Goal: Use online tool/utility: Utilize a website feature to perform a specific function

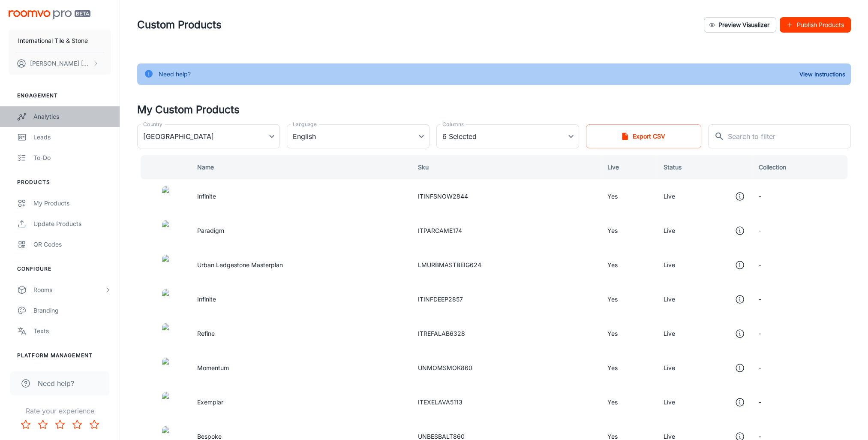
click at [52, 110] on link "Analytics" at bounding box center [60, 116] width 120 height 21
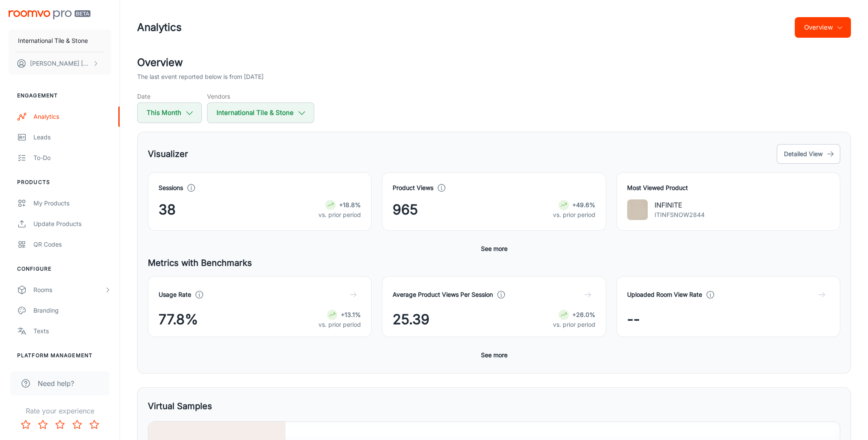
click at [41, 16] on img "scrollable content" at bounding box center [50, 14] width 82 height 9
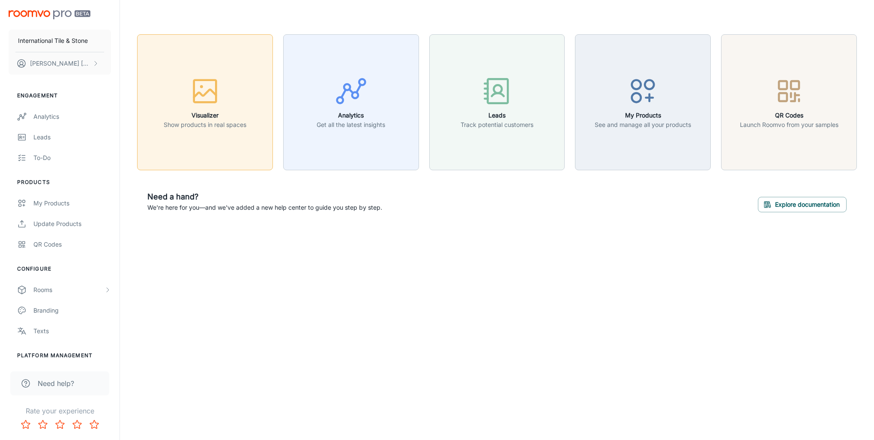
click at [219, 124] on p "Show products in real spaces" at bounding box center [205, 124] width 83 height 9
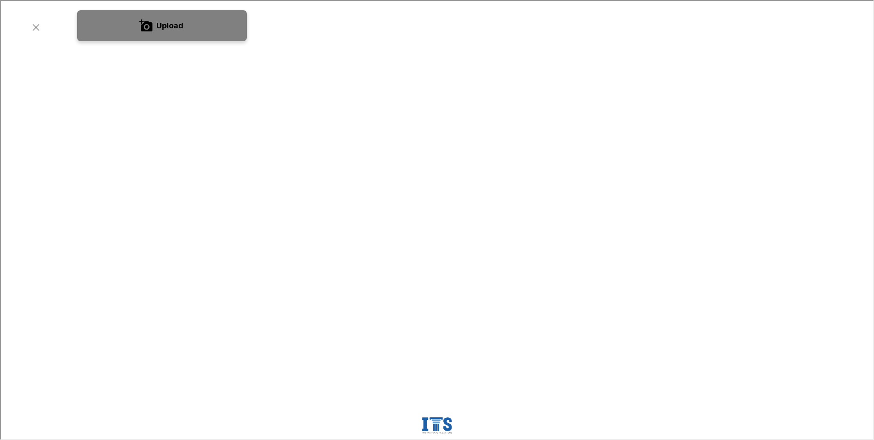
scroll to position [214, 0]
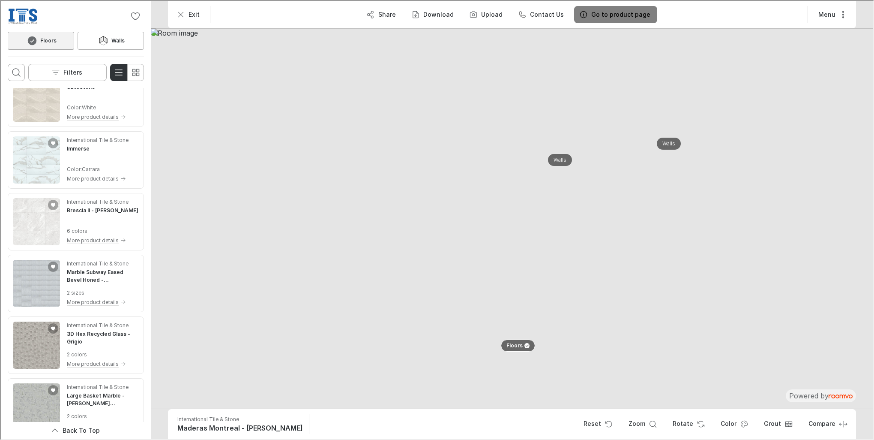
scroll to position [2486, 0]
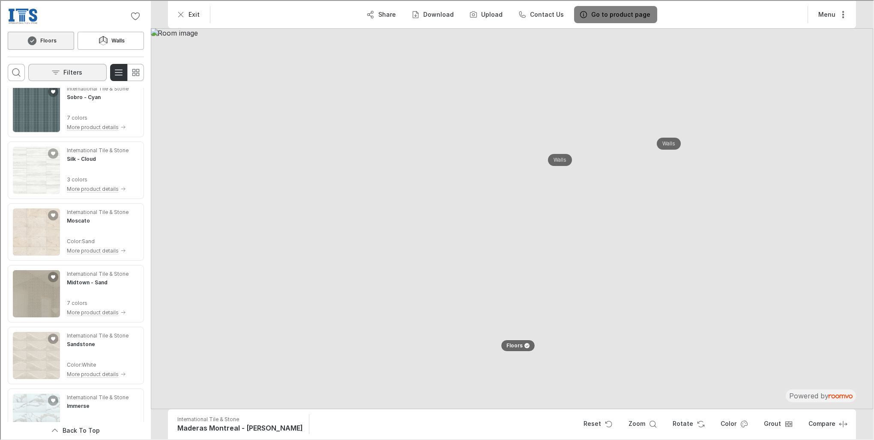
click at [78, 66] on button "Filters" at bounding box center [66, 71] width 78 height 17
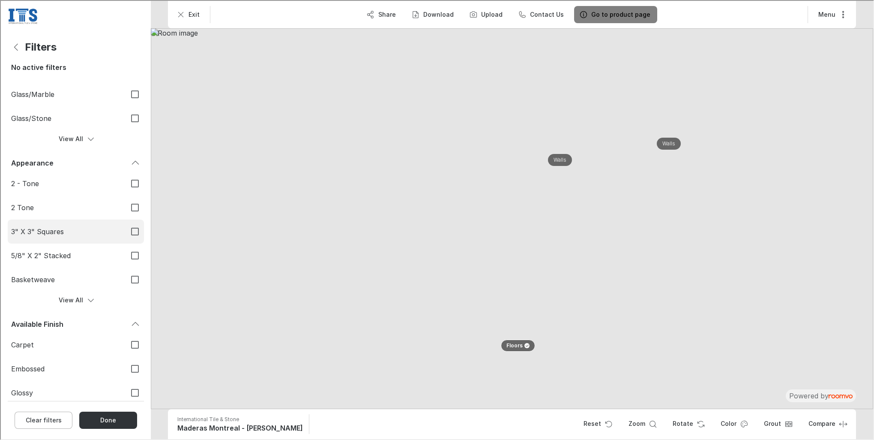
scroll to position [164, 0]
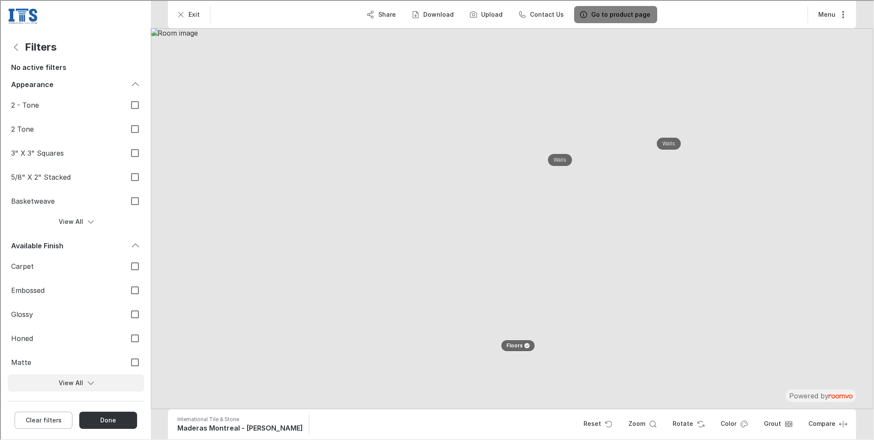
click at [86, 383] on icon "Show more filter options for Species" at bounding box center [90, 382] width 9 height 9
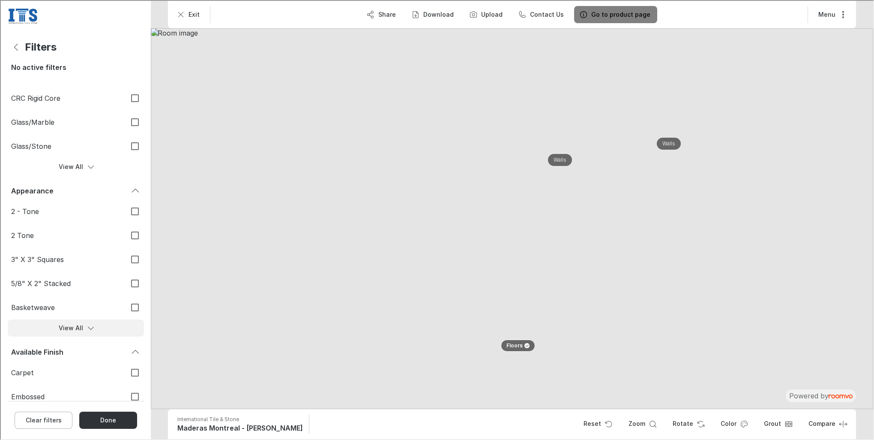
scroll to position [0, 0]
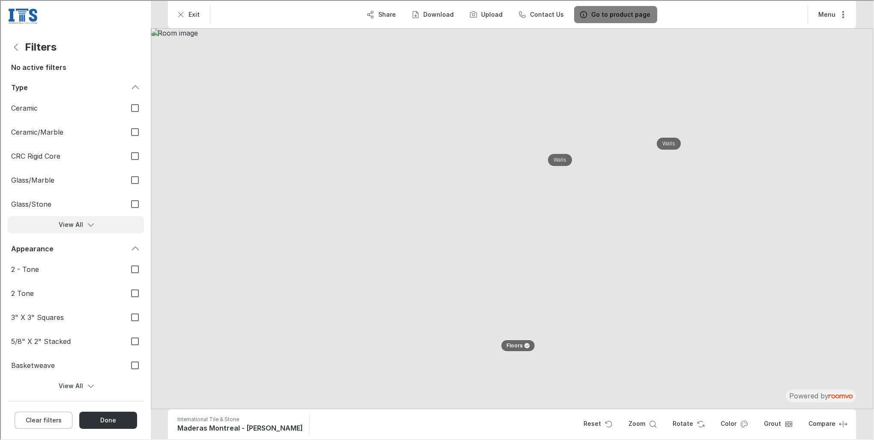
click at [83, 229] on button "View All" at bounding box center [75, 223] width 136 height 17
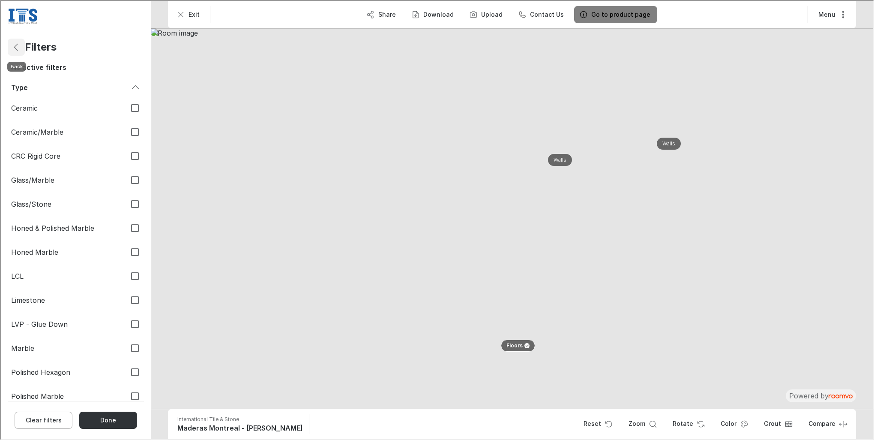
click at [13, 47] on icon "Back" at bounding box center [15, 46] width 10 height 10
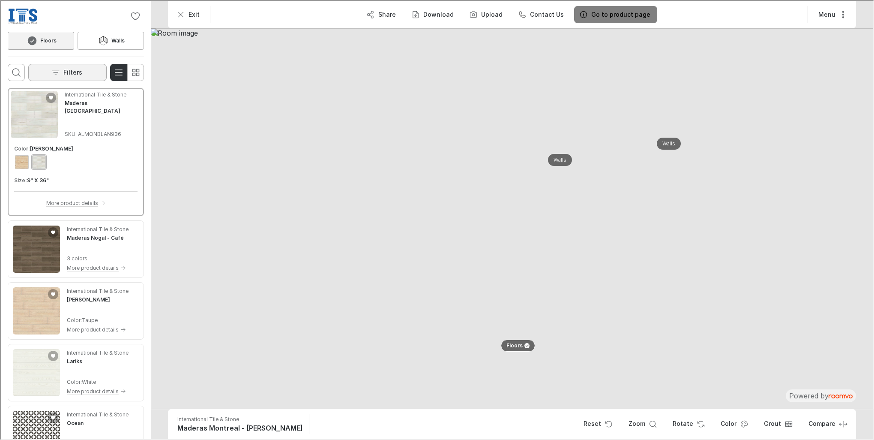
click at [87, 75] on button "Filters" at bounding box center [66, 71] width 78 height 17
